Goal: Task Accomplishment & Management: Use online tool/utility

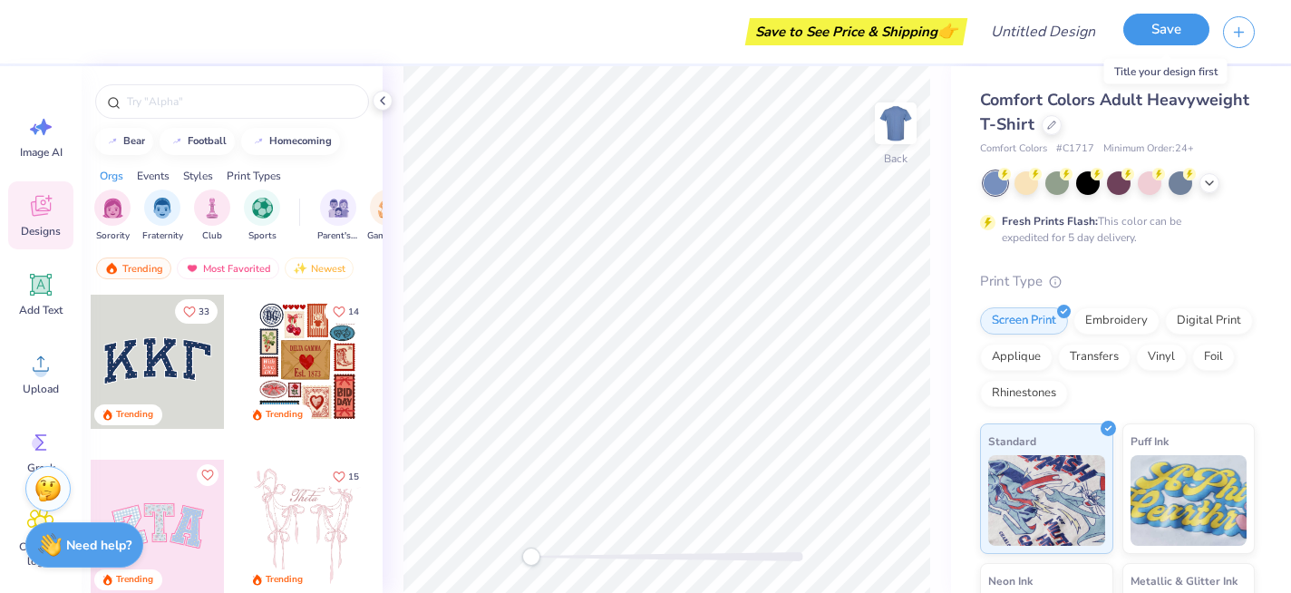
click at [1169, 38] on button "Save" at bounding box center [1166, 30] width 86 height 32
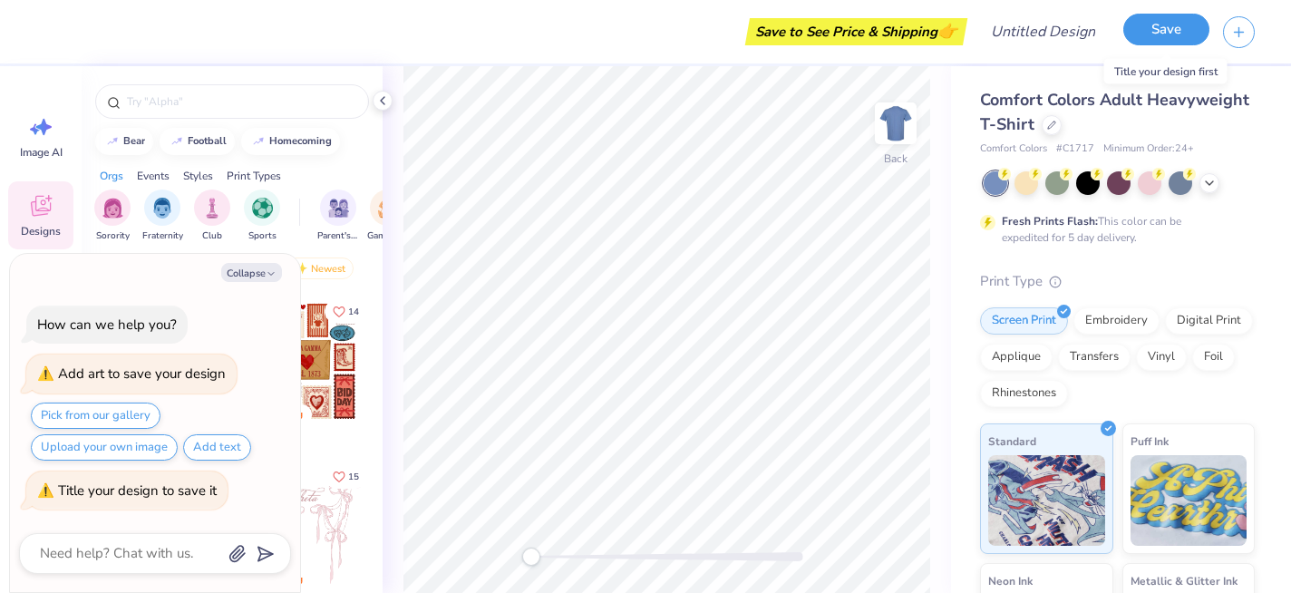
click at [1154, 26] on button "Save" at bounding box center [1166, 30] width 86 height 32
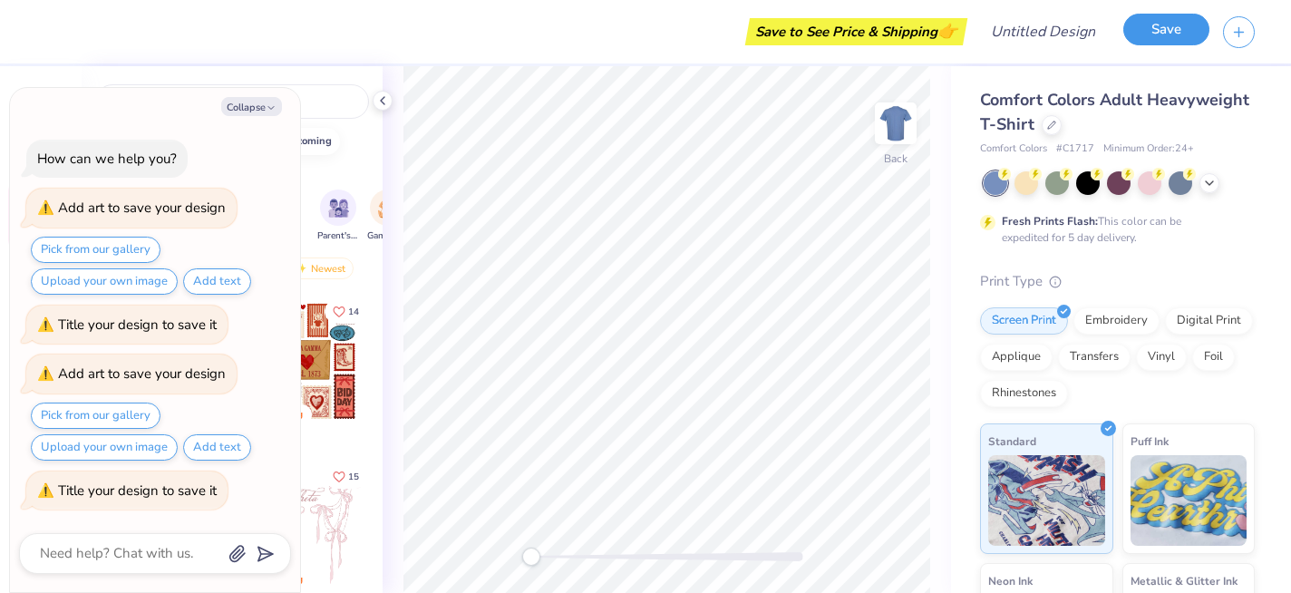
click at [1154, 26] on button "Save" at bounding box center [1166, 30] width 86 height 32
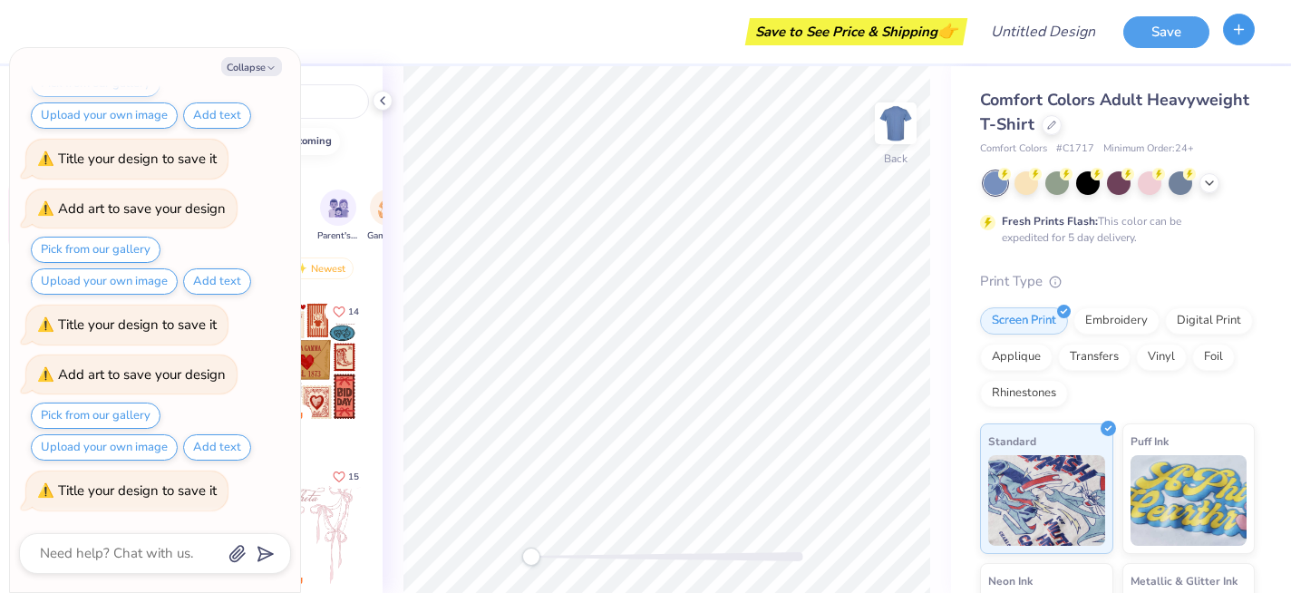
click at [1242, 34] on icon "button" at bounding box center [1238, 29] width 15 height 15
type textarea "x"
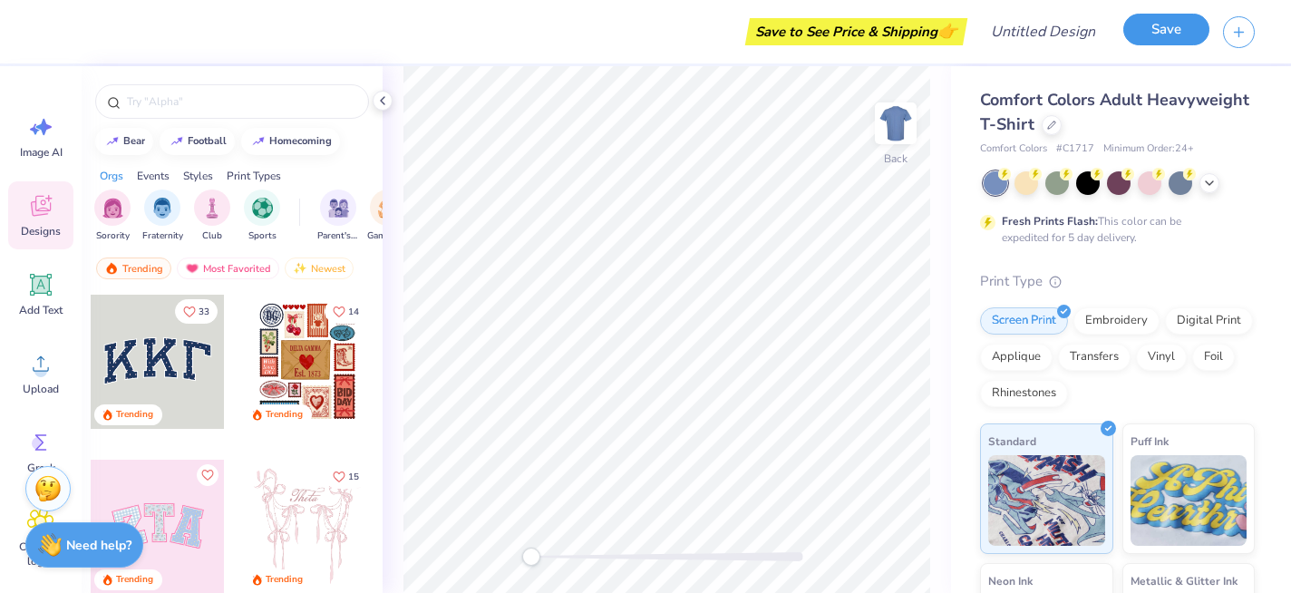
click at [1185, 40] on button "Save" at bounding box center [1166, 30] width 86 height 32
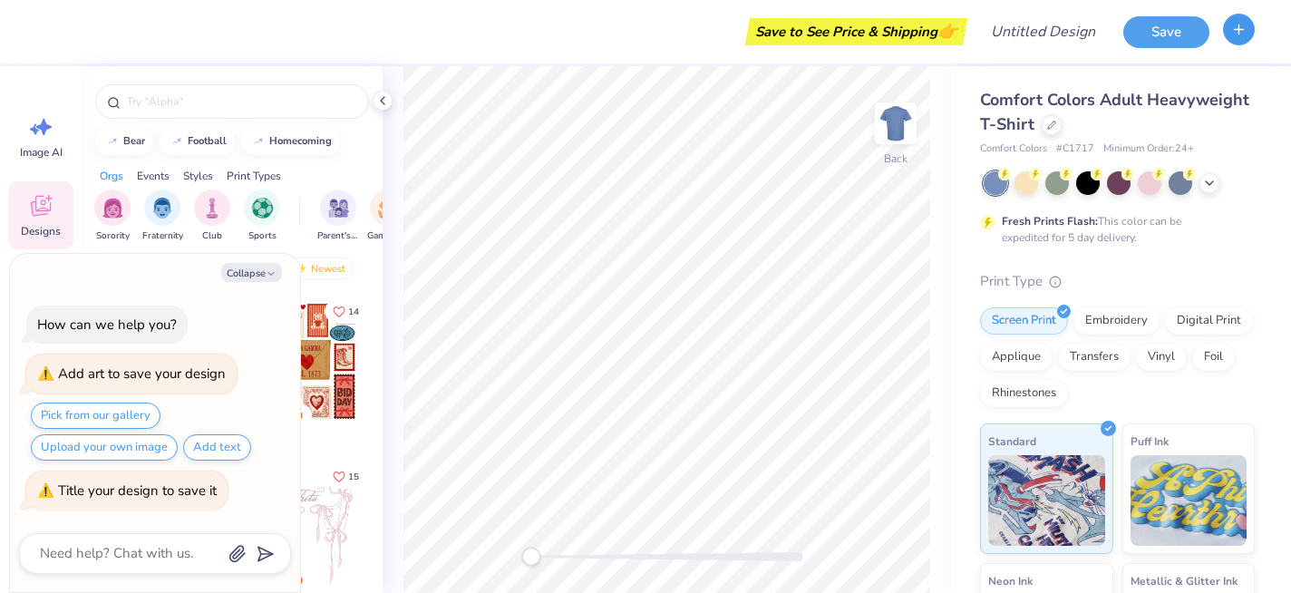
click at [1251, 26] on button "button" at bounding box center [1239, 30] width 32 height 32
click at [1243, 34] on icon "button" at bounding box center [1238, 29] width 15 height 15
type textarea "x"
click at [1020, 35] on input "Design Title" at bounding box center [1064, 32] width 89 height 36
click at [983, 34] on div "Save to See Price & Shipping 👉 Design Title Save" at bounding box center [645, 31] width 1291 height 63
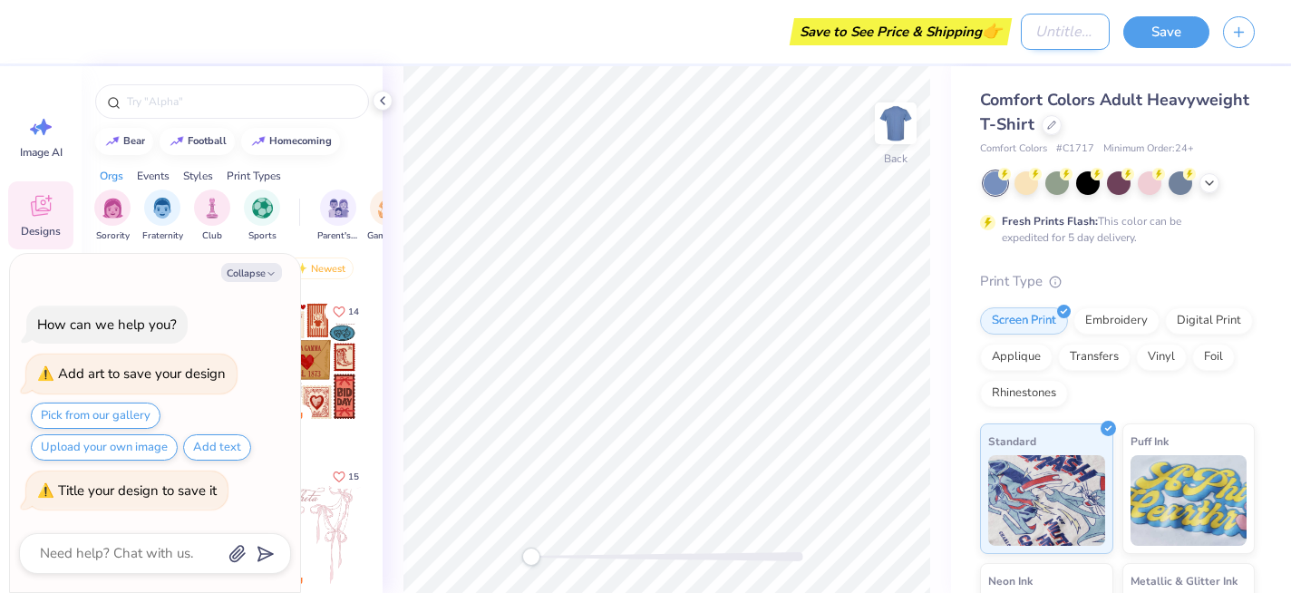
click at [1033, 38] on input "Design Title" at bounding box center [1064, 32] width 89 height 36
type input "j"
type textarea "x"
type input "j"
click at [1152, 10] on div "Save" at bounding box center [1207, 31] width 168 height 63
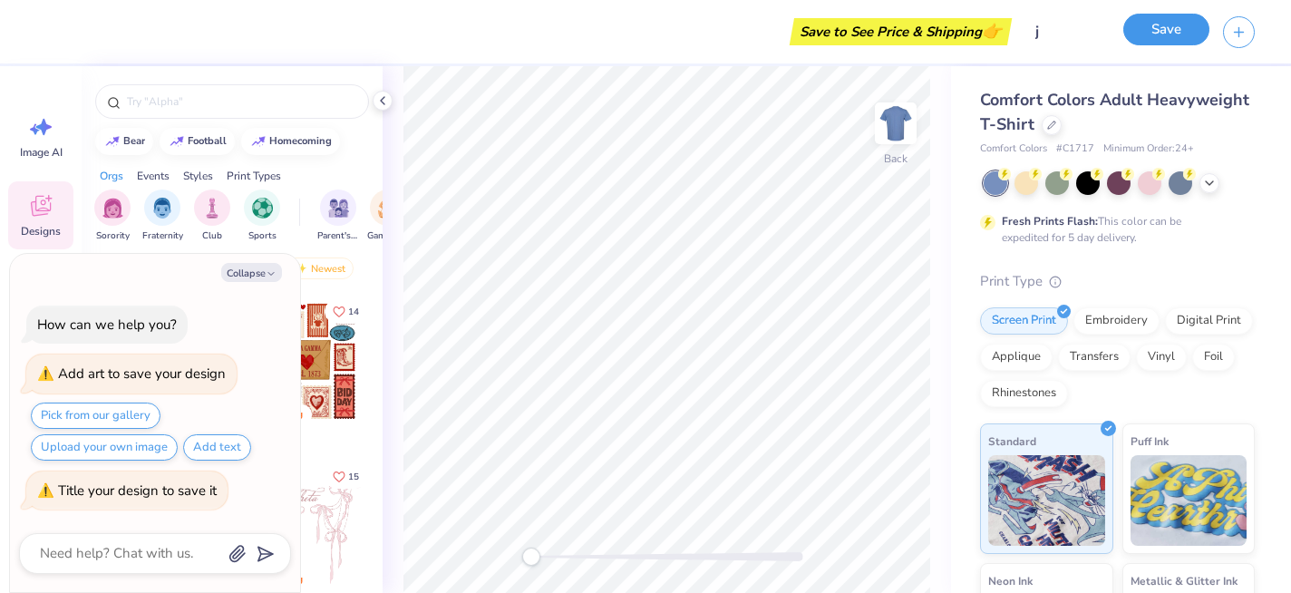
click at [1158, 28] on button "Save" at bounding box center [1166, 30] width 86 height 32
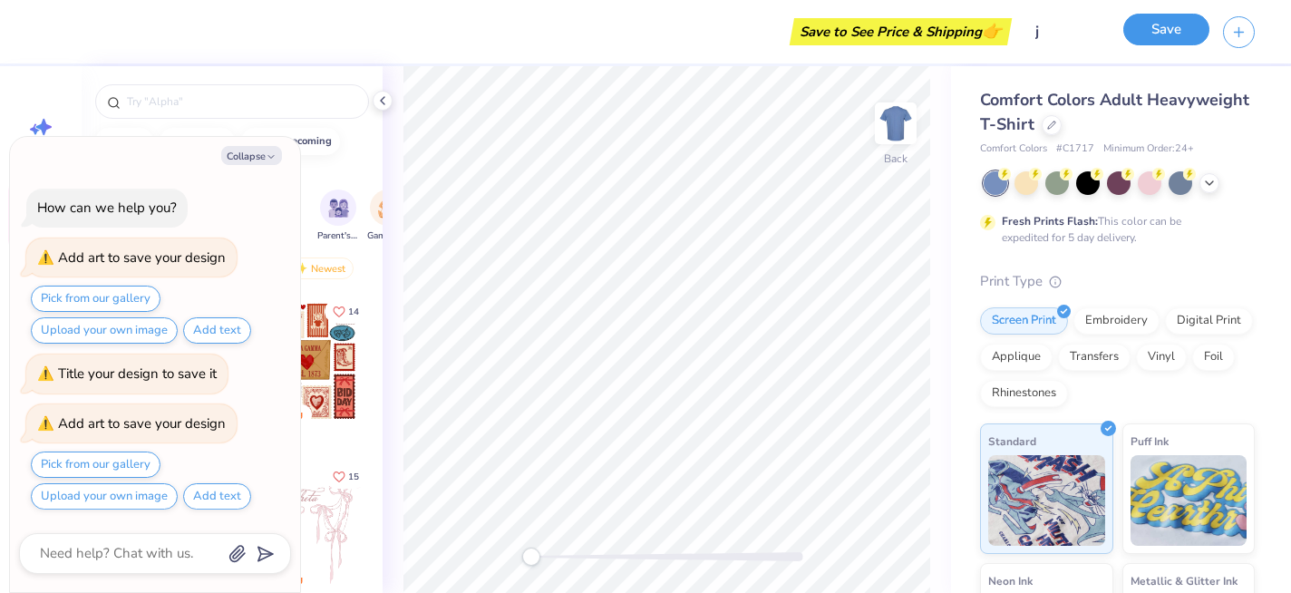
click at [1158, 26] on button "Save" at bounding box center [1166, 30] width 86 height 32
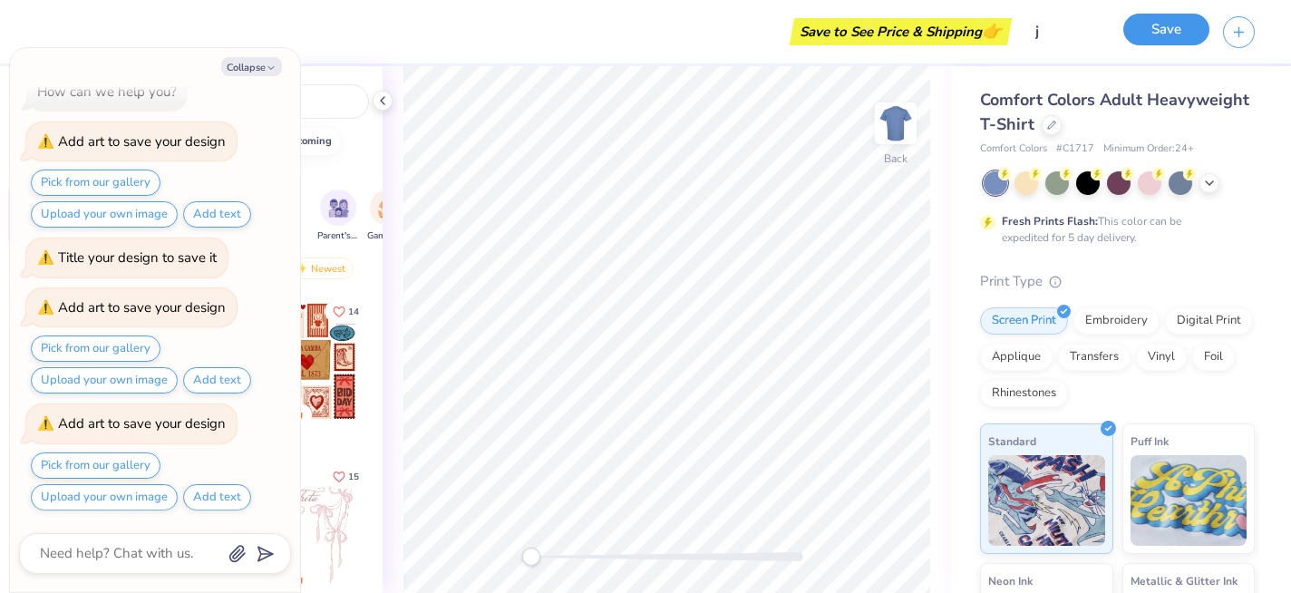
click at [1158, 26] on button "Save" at bounding box center [1166, 30] width 86 height 32
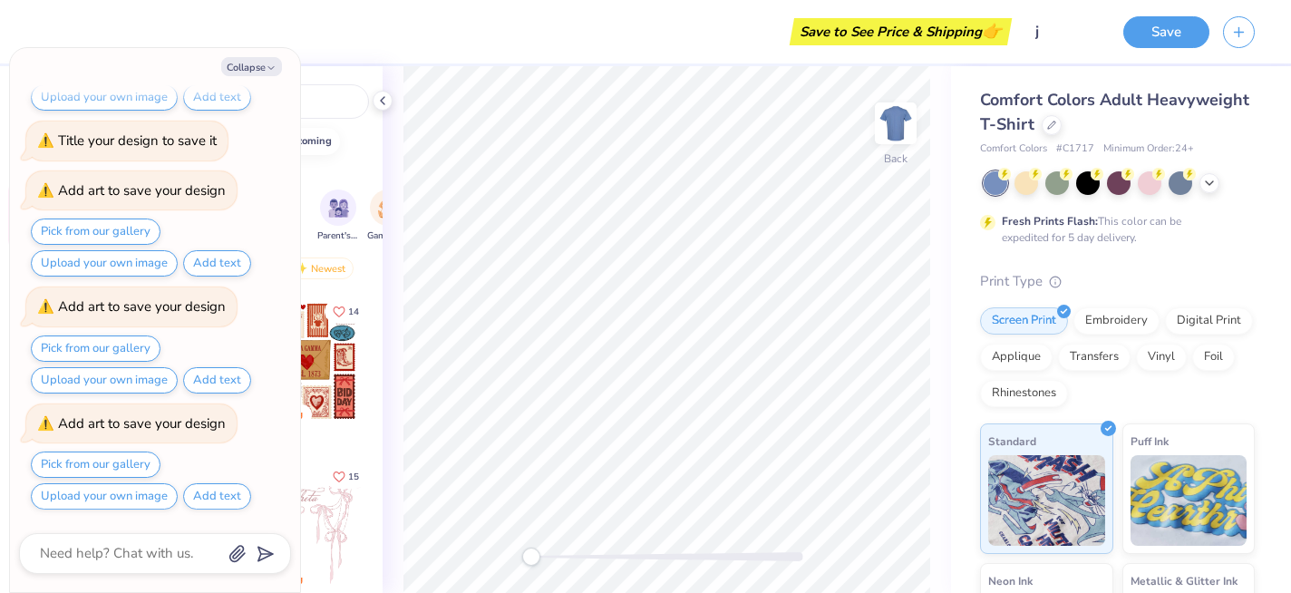
click at [1175, 53] on div "Save" at bounding box center [1207, 31] width 168 height 63
click at [100, 541] on textarea at bounding box center [130, 553] width 184 height 24
click at [103, 524] on div "Collapse How can we help you? Add art to save your design Pick from our gallery…" at bounding box center [155, 320] width 290 height 544
click at [112, 468] on button "Pick from our gallery" at bounding box center [96, 464] width 130 height 26
type textarea "x"
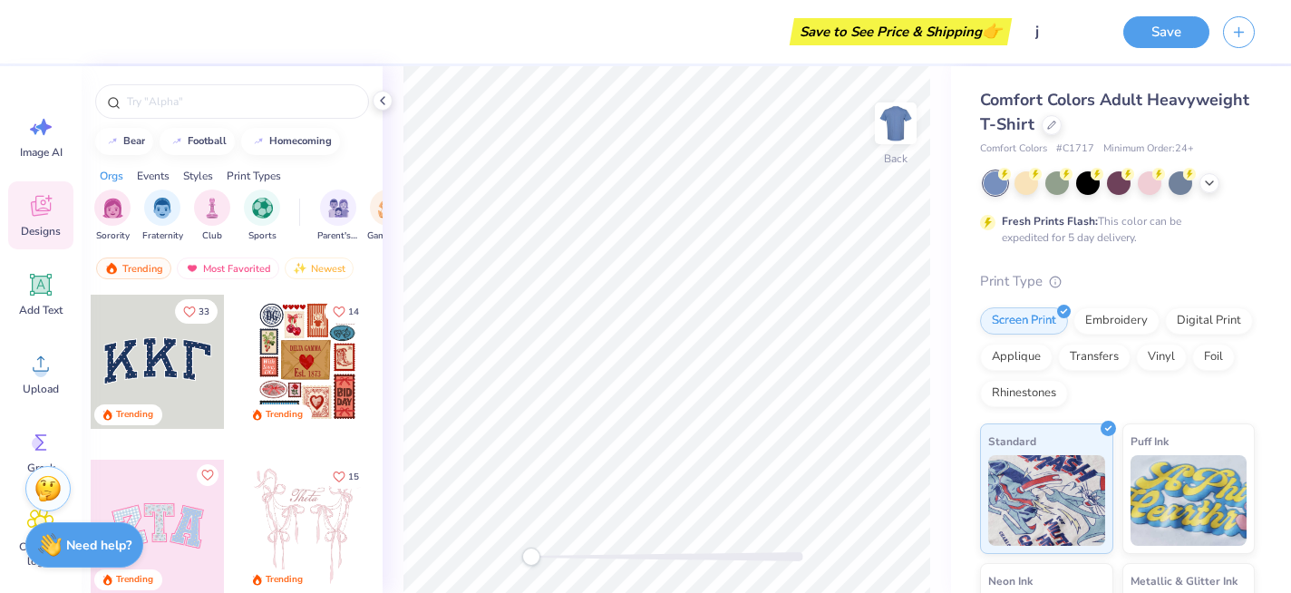
drag, startPoint x: 112, startPoint y: 468, endPoint x: 119, endPoint y: 418, distance: 50.2
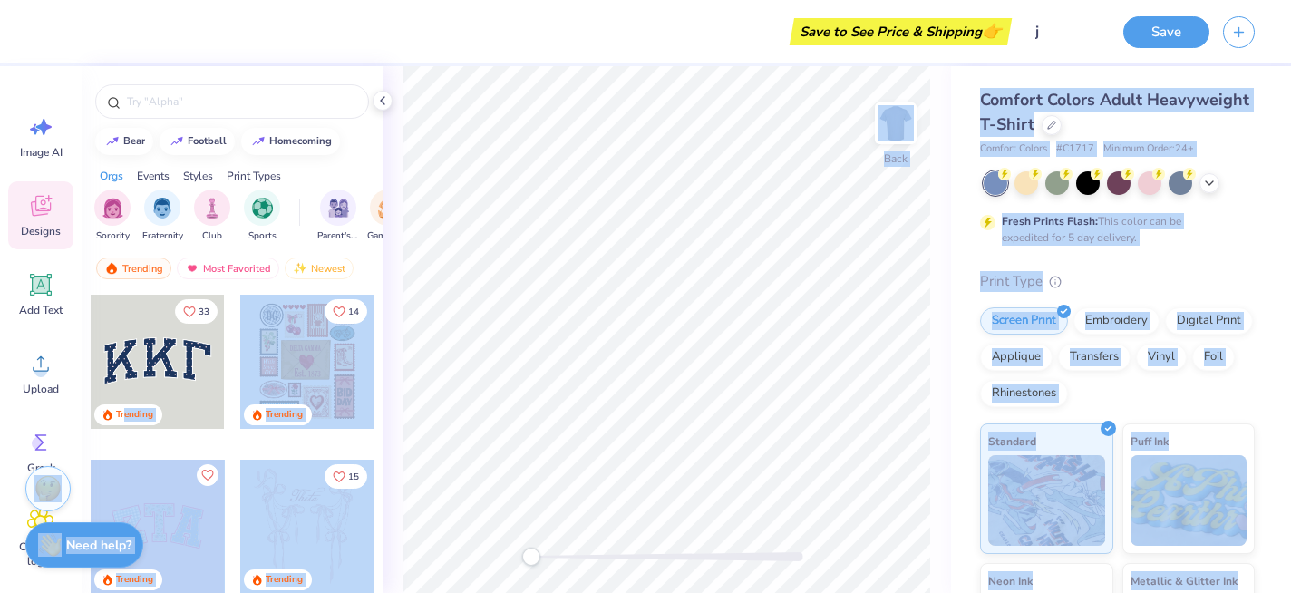
click at [648, 532] on div "Save to See Price & Shipping 👉 Design Title j Save Image AI Designs Add Text Up…" at bounding box center [645, 296] width 1291 height 593
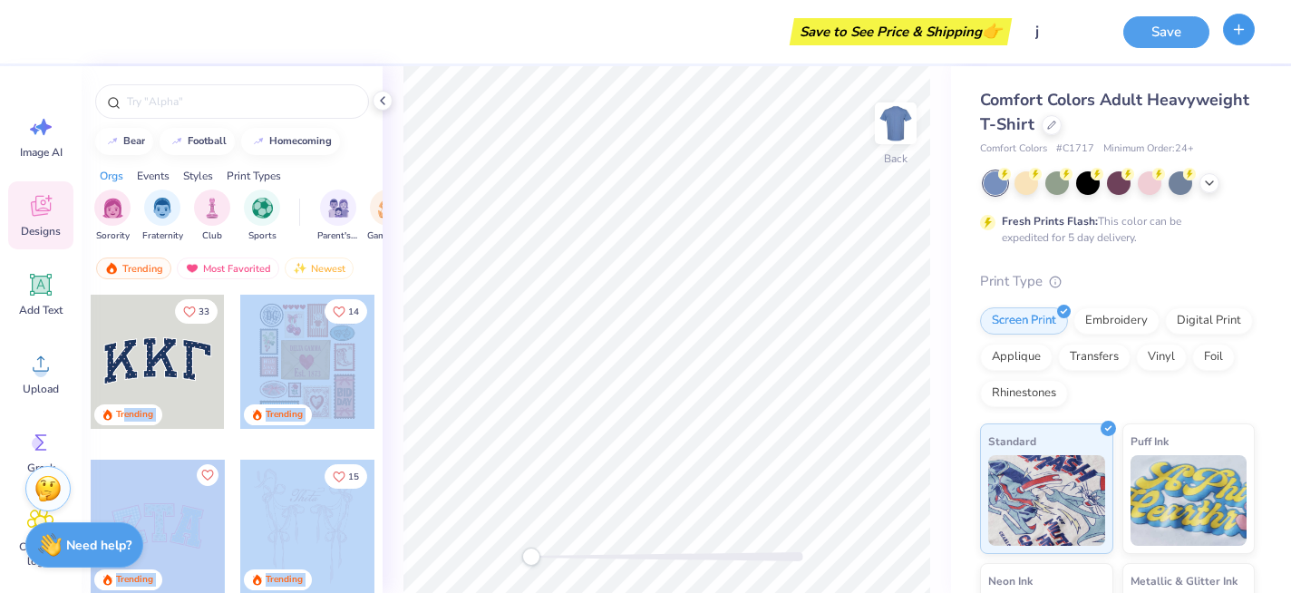
click at [1239, 34] on icon "button" at bounding box center [1238, 29] width 15 height 15
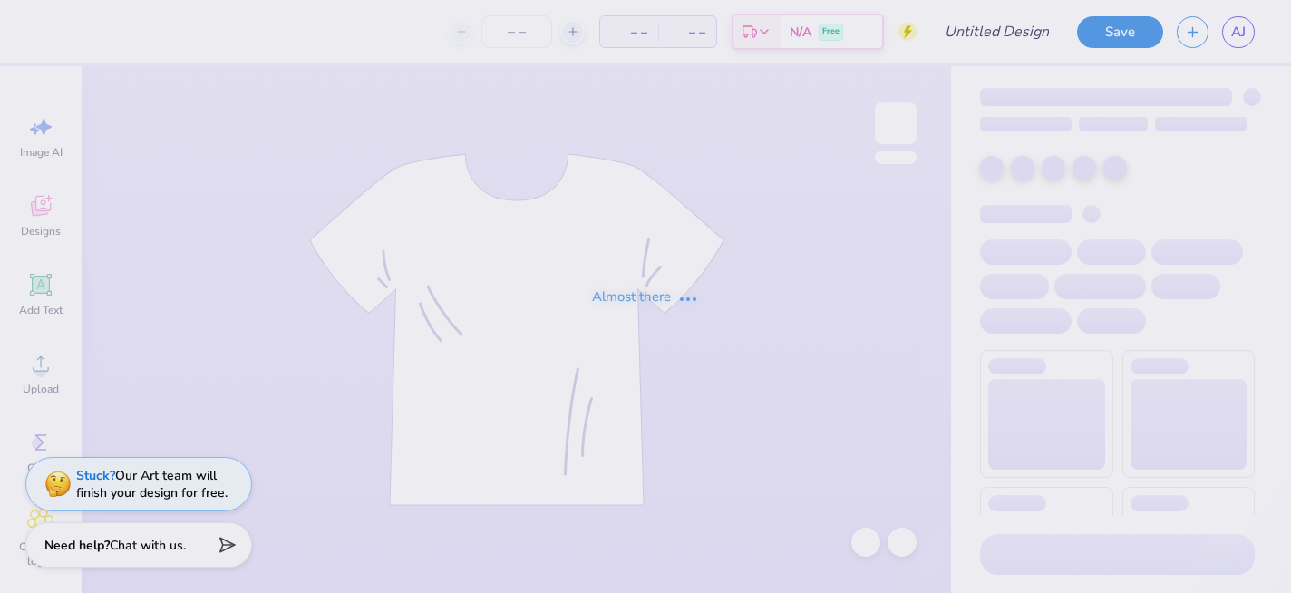
type input "soccer hoodie 1"
type input "12"
type input "kick it"
type input "12"
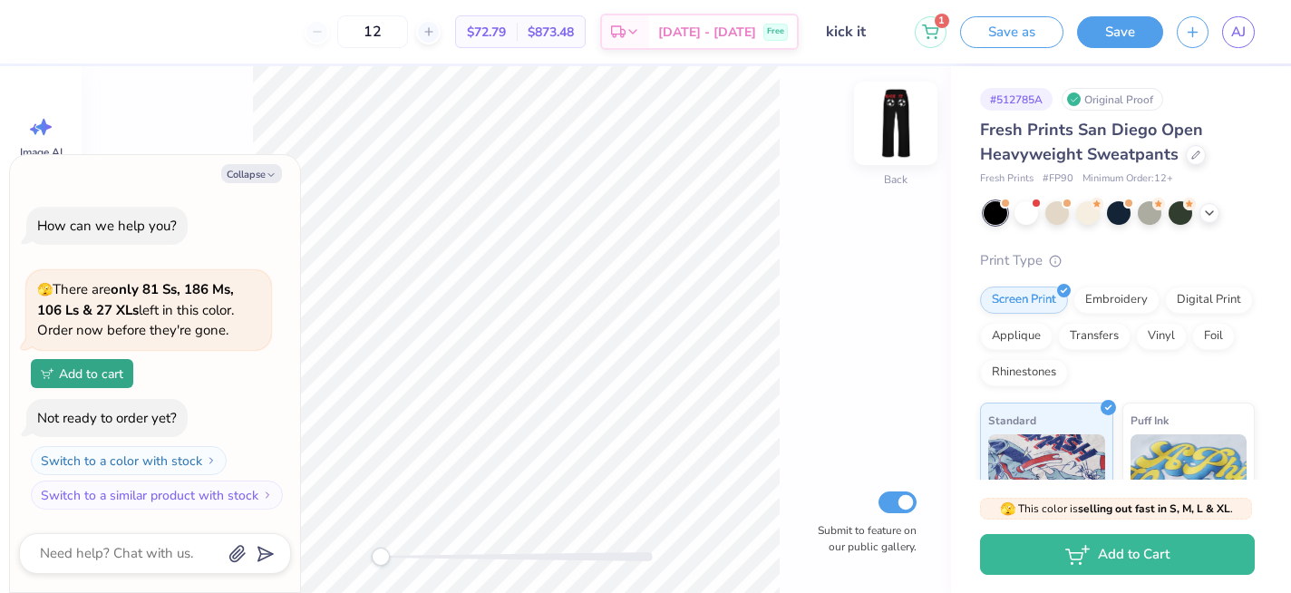
click at [902, 139] on img at bounding box center [895, 123] width 73 height 73
type textarea "x"
